Goal: Communication & Community: Answer question/provide support

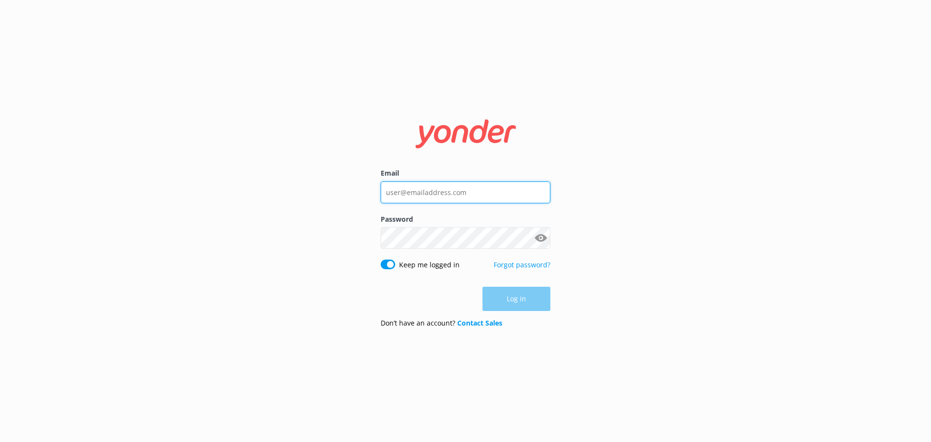
type input "[EMAIL_ADDRESS][DOMAIN_NAME]"
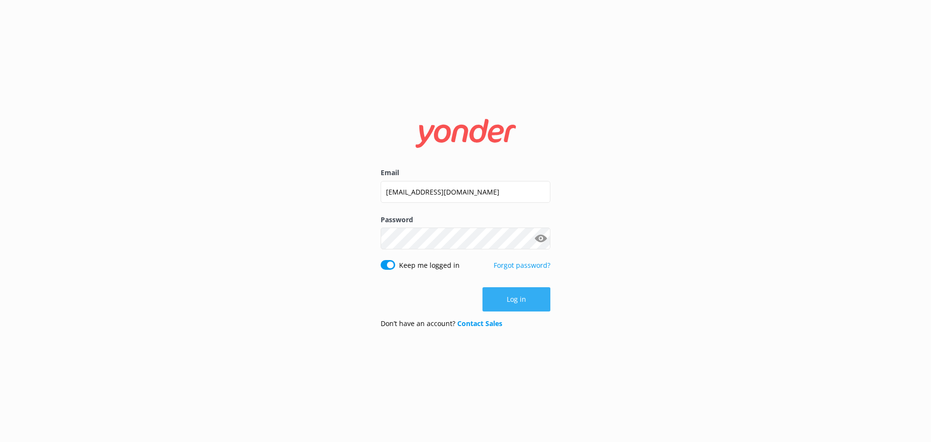
click at [521, 300] on button "Log in" at bounding box center [517, 299] width 68 height 24
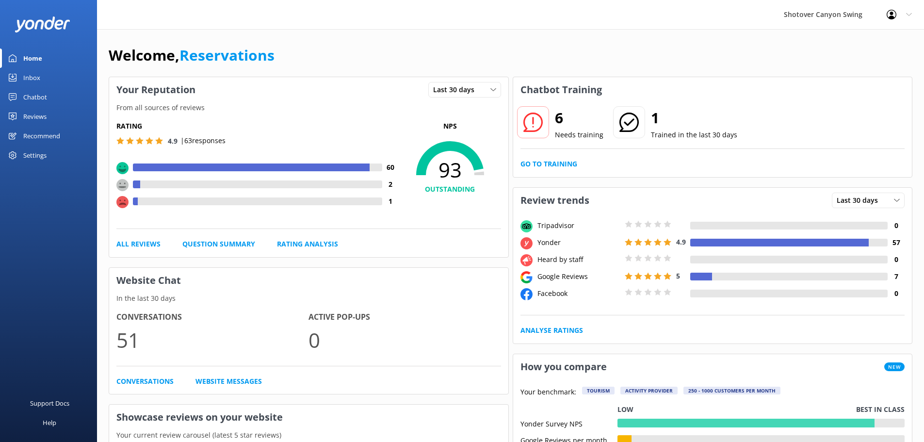
click at [54, 112] on link "Reviews" at bounding box center [48, 116] width 97 height 19
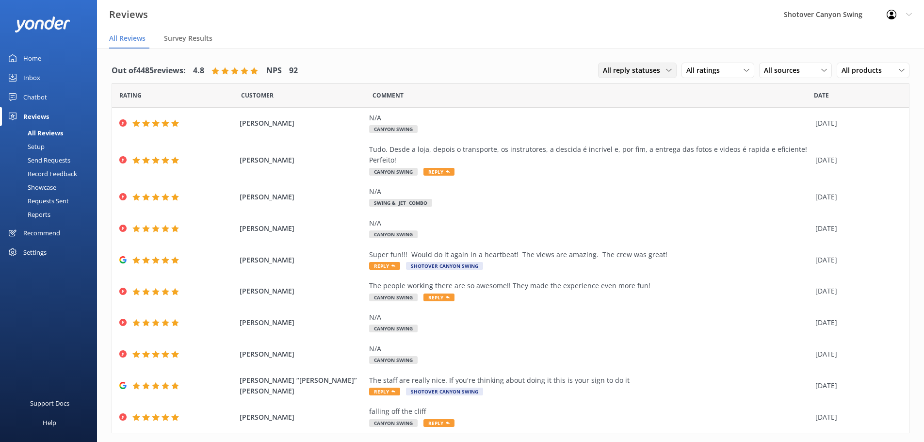
click at [657, 71] on span "All reply statuses" at bounding box center [634, 70] width 63 height 11
click at [711, 72] on span "All ratings" at bounding box center [705, 70] width 39 height 11
click at [801, 68] on div "All sources" at bounding box center [796, 70] width 68 height 11
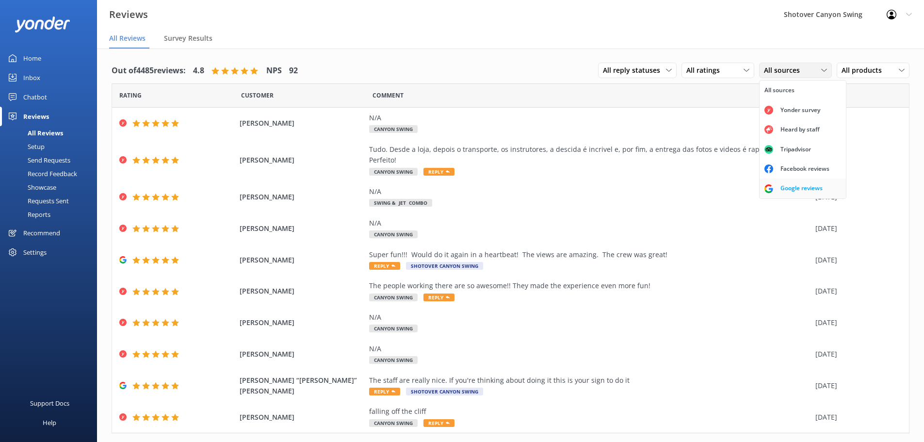
click at [806, 194] on link "Google reviews" at bounding box center [803, 188] width 86 height 19
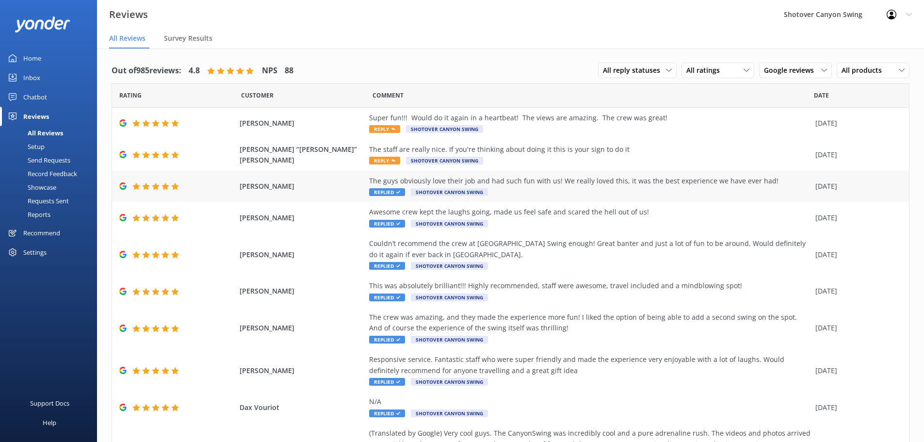
click at [520, 186] on div "The guys obviously love their job and had such fun with us! We really loved thi…" at bounding box center [589, 181] width 441 height 11
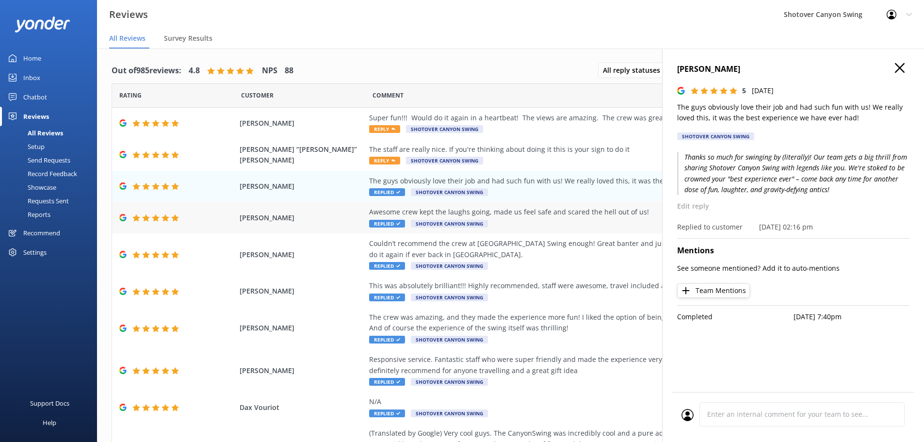
click at [533, 218] on div "Awesome crew kept the laughs going, made us feel safe and scared the hell out o…" at bounding box center [589, 218] width 441 height 22
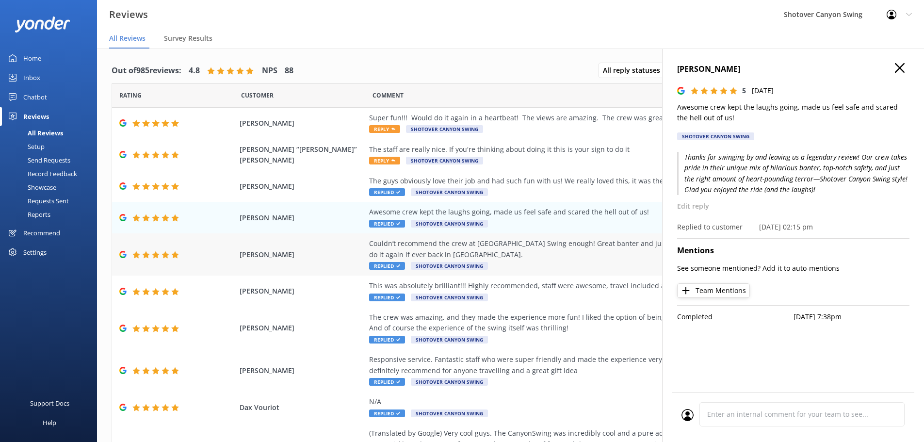
click at [540, 240] on div "Couldn’t recommend the crew at [GEOGRAPHIC_DATA] Swing enough! Great banter and…" at bounding box center [589, 249] width 441 height 22
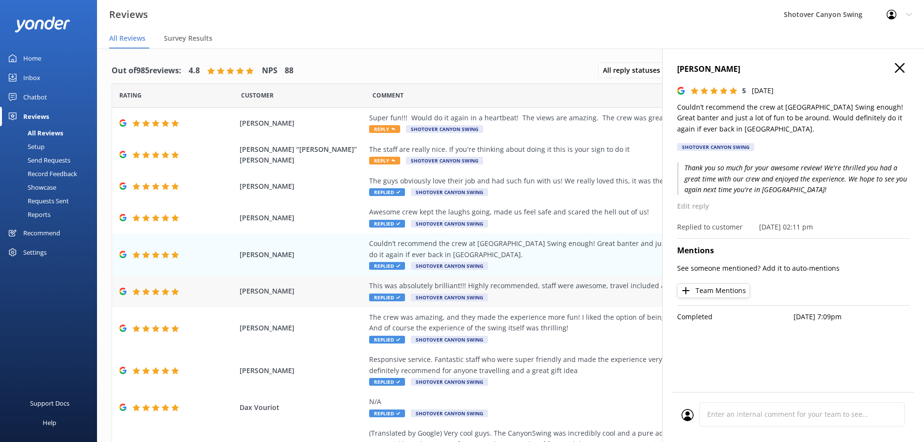
click at [524, 277] on div "[PERSON_NAME] This was absolutely brilliant!!! Highly recommended, staff were a…" at bounding box center [510, 292] width 797 height 32
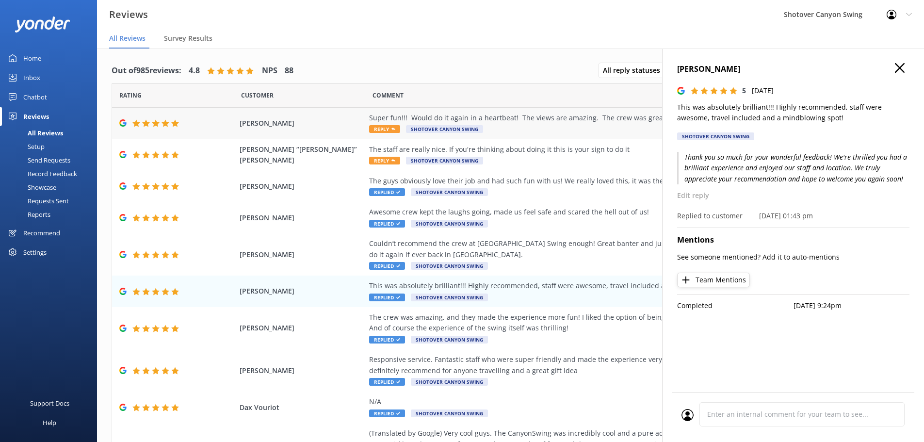
click at [515, 132] on div "Super fun!!! Would do it again in a heartbeat! The views are amazing. The crew …" at bounding box center [589, 124] width 441 height 22
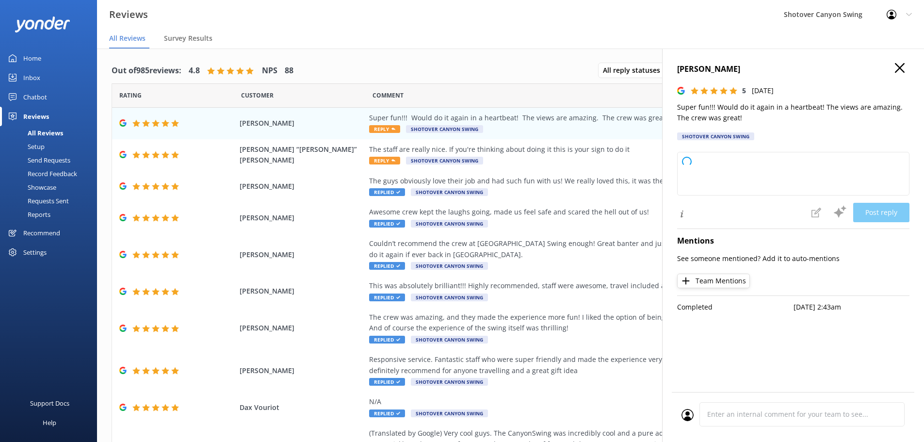
type textarea "Thanks for swinging by and leaving such an awesome review! We’re thrilled you h…"
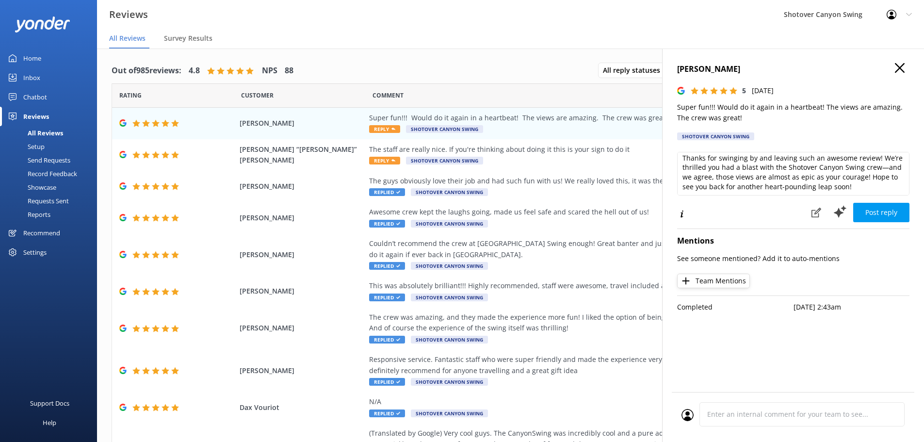
scroll to position [5, 0]
click at [890, 217] on button "Post reply" at bounding box center [881, 212] width 56 height 19
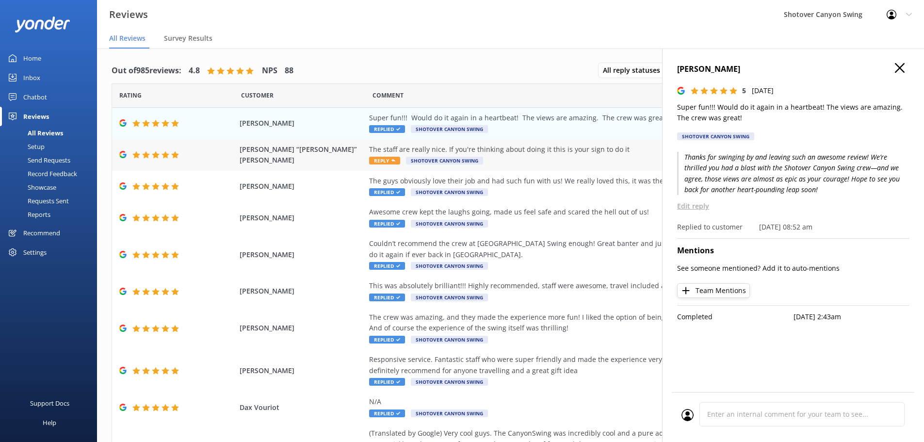
click at [548, 169] on div "[PERSON_NAME] “[PERSON_NAME]” [PERSON_NAME] The staff are really nice. If you'r…" at bounding box center [510, 155] width 797 height 32
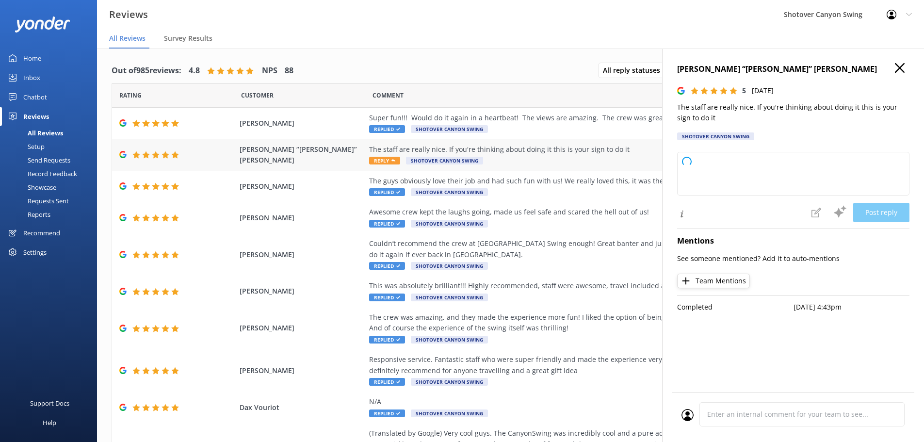
type textarea "Thanks for the awesome review! We’ll let the staff know their niceness is offic…"
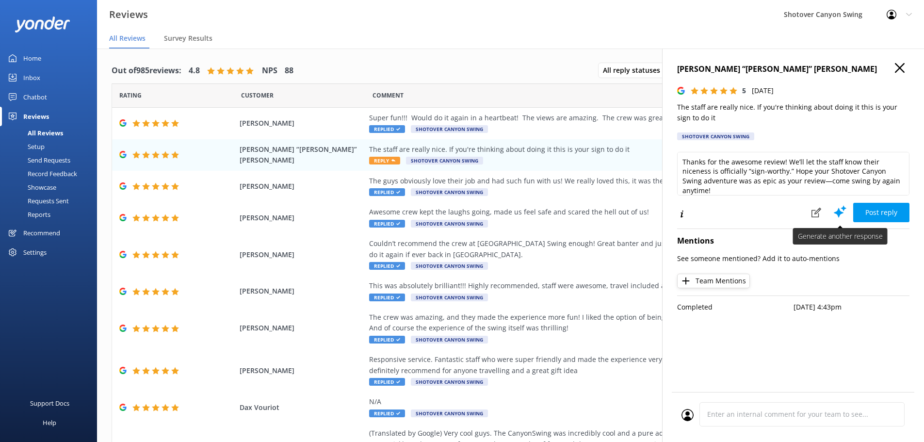
click at [838, 209] on icon at bounding box center [840, 211] width 15 height 15
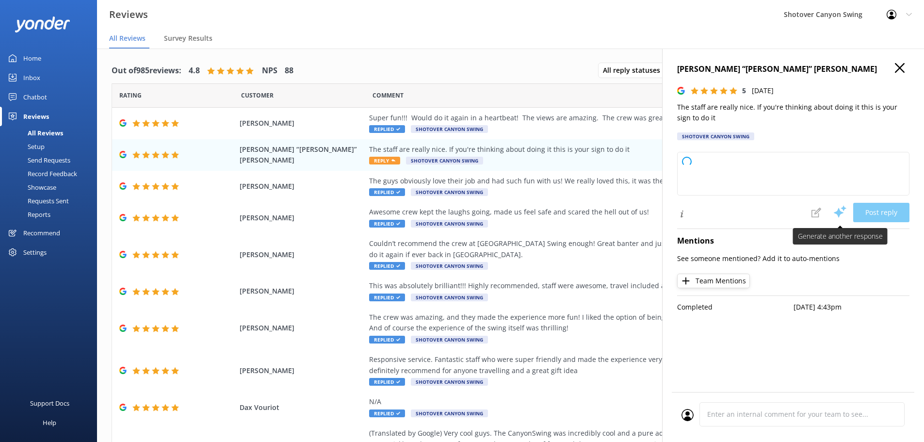
type textarea "Thanks so much for the awesome review! We like to think our staff are almost as…"
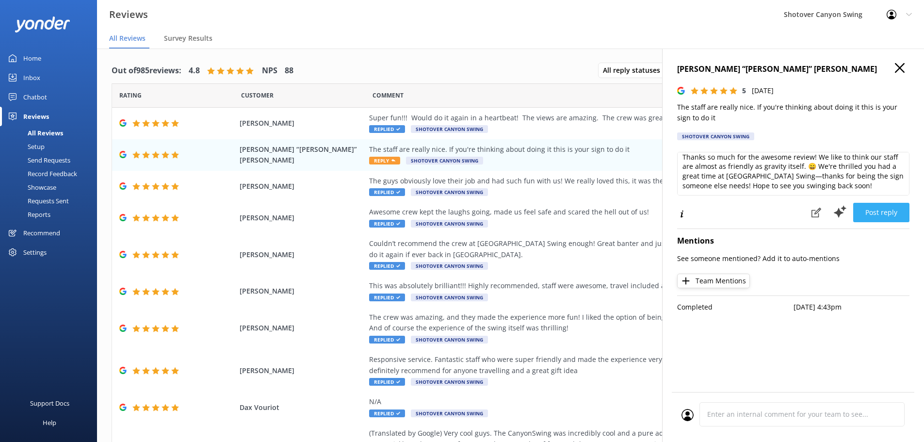
click at [890, 215] on button "Post reply" at bounding box center [881, 212] width 56 height 19
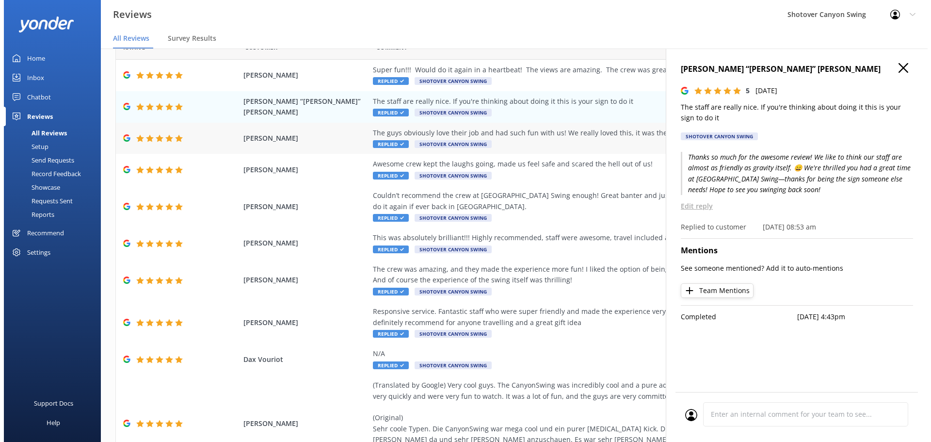
scroll to position [0, 0]
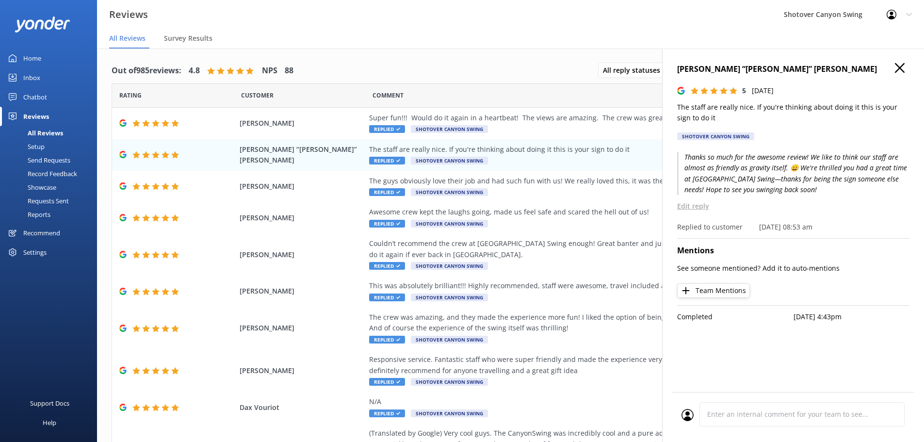
click at [899, 71] on icon "button" at bounding box center [900, 68] width 10 height 10
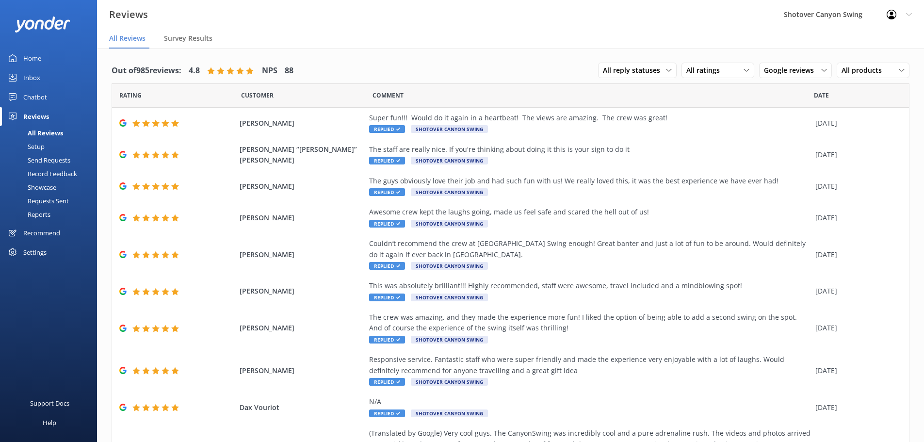
click at [36, 77] on div "Inbox" at bounding box center [31, 77] width 17 height 19
